Goal: Complete application form

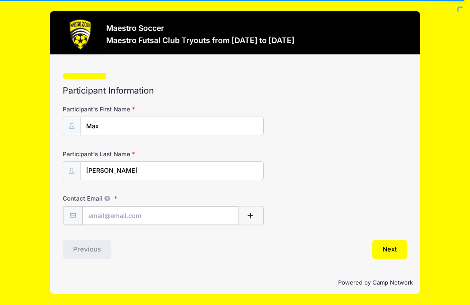
click at [177, 213] on input "Contact Email" at bounding box center [160, 215] width 157 height 19
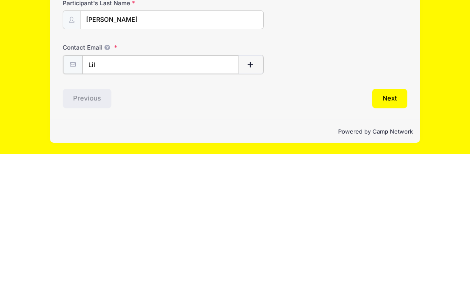
type input "Lily"
type input "Lilydingzq@gmail.com"
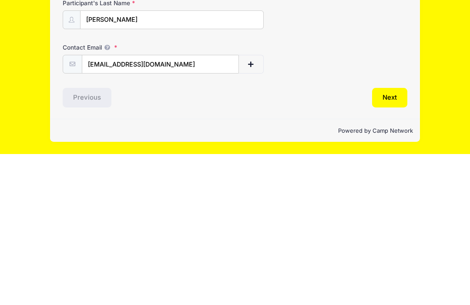
scroll to position [18, 0]
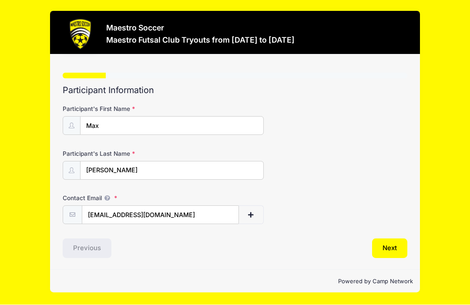
click at [391, 239] on button "Next" at bounding box center [389, 249] width 35 height 20
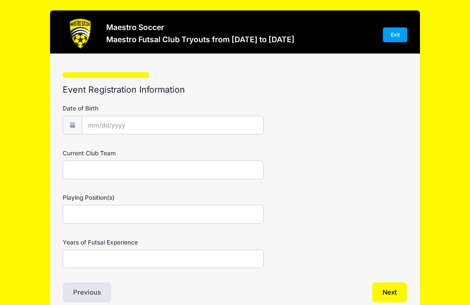
scroll to position [0, 0]
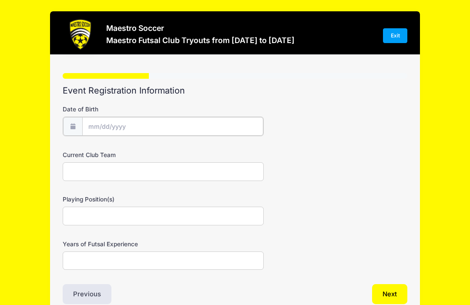
click at [159, 129] on body "Processing Request Please wait... Processing Request Please wait... Processing …" at bounding box center [235, 152] width 470 height 305
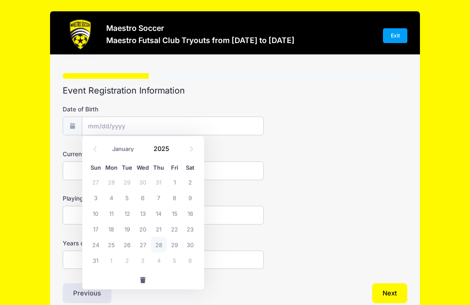
click at [98, 150] on span at bounding box center [95, 149] width 14 height 15
click at [97, 153] on span at bounding box center [95, 149] width 14 height 15
click at [95, 150] on icon at bounding box center [95, 149] width 6 height 6
click at [180, 128] on input "Date of Birth" at bounding box center [172, 126] width 181 height 19
click at [93, 153] on span at bounding box center [95, 149] width 14 height 15
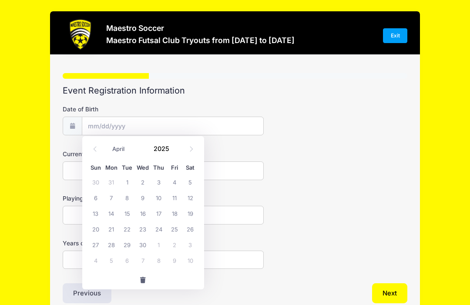
click at [93, 152] on span at bounding box center [95, 149] width 14 height 15
click at [97, 151] on icon at bounding box center [95, 149] width 6 height 6
click at [97, 152] on span at bounding box center [95, 149] width 14 height 15
click at [193, 150] on icon at bounding box center [191, 149] width 6 height 6
click at [192, 150] on icon at bounding box center [191, 149] width 6 height 6
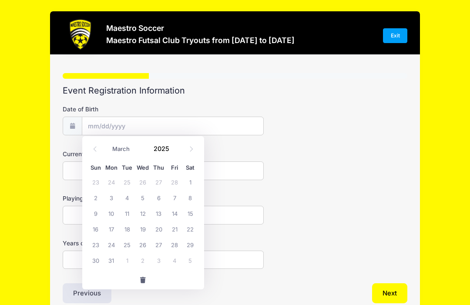
click at [92, 153] on span at bounding box center [95, 149] width 14 height 15
click at [91, 155] on span at bounding box center [95, 149] width 14 height 15
select select "0"
click at [93, 153] on span at bounding box center [95, 149] width 14 height 15
type input "2024"
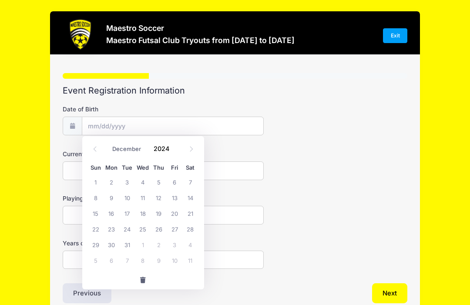
click at [96, 151] on icon at bounding box center [95, 149] width 6 height 6
click at [97, 151] on icon at bounding box center [95, 149] width 6 height 6
click at [98, 150] on span at bounding box center [95, 149] width 14 height 15
click at [99, 150] on span at bounding box center [95, 149] width 14 height 15
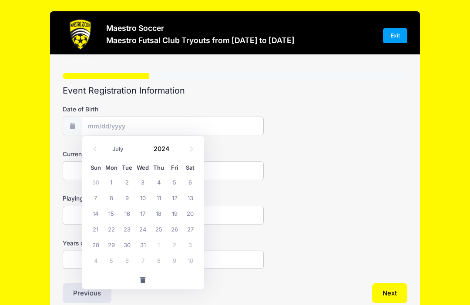
click at [99, 150] on span at bounding box center [95, 149] width 14 height 15
click at [99, 152] on span at bounding box center [95, 149] width 14 height 15
select select "4"
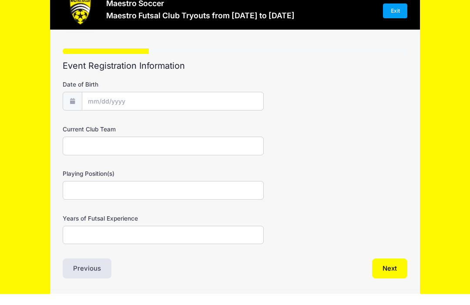
scroll to position [13, 0]
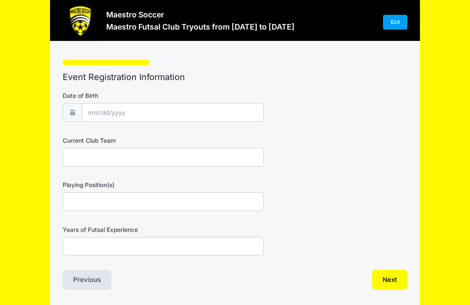
click at [204, 203] on input "Playing Position(s)" at bounding box center [163, 202] width 201 height 19
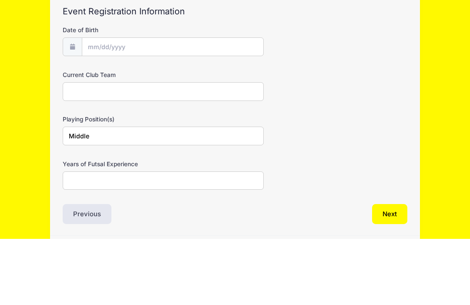
type input "Middle"
click at [204, 148] on input "Current Club Team" at bounding box center [163, 157] width 201 height 19
type input "Legacy"
click at [153, 193] on input "Middle" at bounding box center [163, 202] width 201 height 19
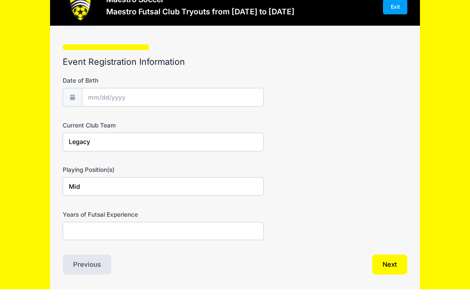
scroll to position [5, 0]
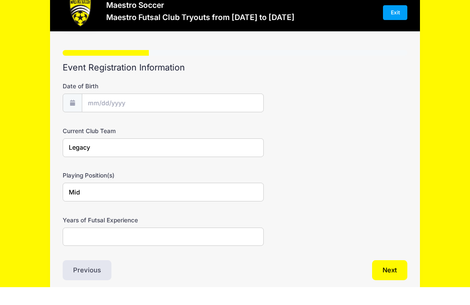
type input "Mid"
click at [226, 112] on input "Date of Birth" at bounding box center [172, 121] width 181 height 19
type input "2025"
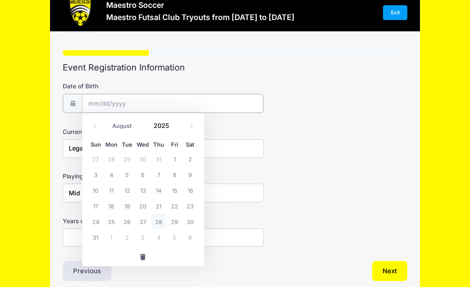
scroll to position [23, 0]
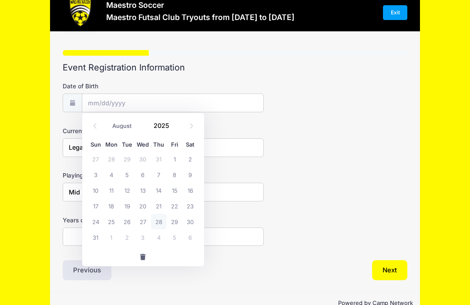
click at [97, 129] on span at bounding box center [95, 126] width 14 height 15
click at [98, 129] on span at bounding box center [95, 126] width 14 height 15
click at [192, 123] on icon at bounding box center [191, 126] width 6 height 6
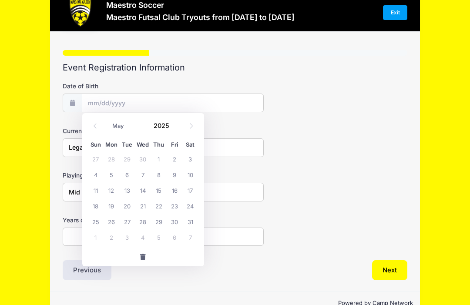
click at [93, 129] on span at bounding box center [95, 126] width 14 height 15
click at [95, 130] on span at bounding box center [95, 126] width 14 height 15
click at [96, 130] on span at bounding box center [95, 126] width 14 height 15
select select "0"
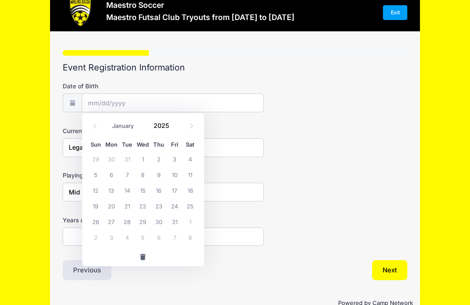
click at [98, 130] on span at bounding box center [95, 126] width 14 height 15
type input "2024"
click at [99, 130] on span at bounding box center [95, 126] width 14 height 15
click at [116, 107] on input "Date of Birth" at bounding box center [172, 103] width 181 height 19
click at [157, 107] on input "Date of Birth" at bounding box center [172, 103] width 181 height 19
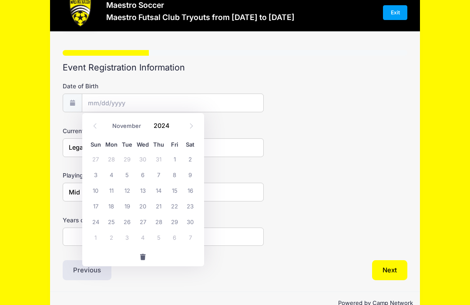
click at [93, 135] on div "January February March April May June July August September October November De…" at bounding box center [143, 126] width 110 height 20
click at [97, 127] on icon at bounding box center [95, 126] width 6 height 6
click at [96, 128] on icon at bounding box center [95, 126] width 6 height 6
click at [98, 127] on span at bounding box center [95, 126] width 14 height 15
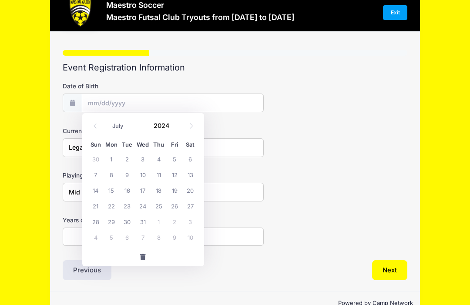
click at [100, 127] on span at bounding box center [95, 126] width 14 height 15
click at [101, 128] on span at bounding box center [95, 126] width 14 height 15
click at [100, 130] on span at bounding box center [95, 126] width 14 height 15
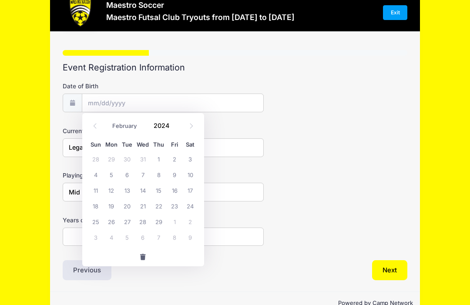
click at [100, 131] on span at bounding box center [95, 126] width 14 height 15
select select "0"
click at [99, 128] on span at bounding box center [95, 126] width 14 height 15
type input "2023"
click at [99, 128] on span at bounding box center [95, 126] width 14 height 15
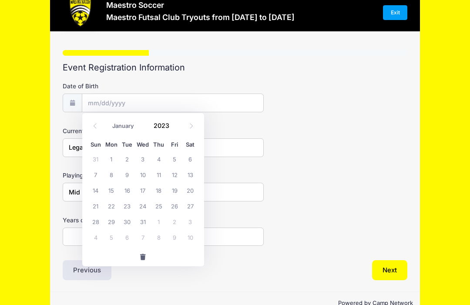
select select "10"
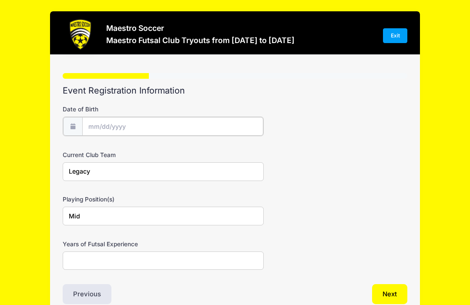
click at [163, 129] on body "Processing Request Please wait... Processing Request Please wait... Processing …" at bounding box center [235, 152] width 470 height 305
type input "2025"
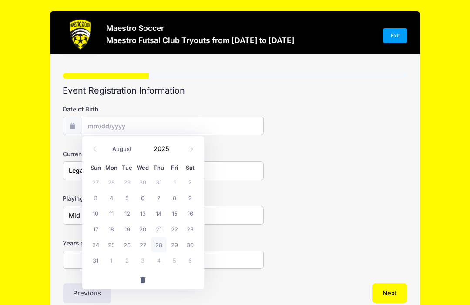
click at [73, 127] on icon at bounding box center [72, 126] width 7 height 6
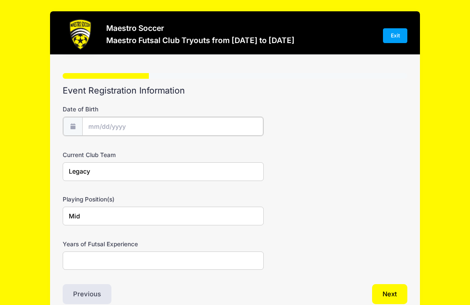
click at [127, 125] on input "Date of Birth" at bounding box center [172, 126] width 181 height 19
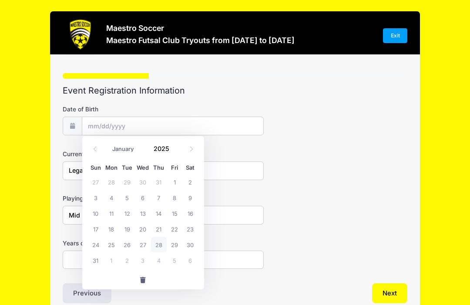
click at [98, 152] on span at bounding box center [95, 149] width 14 height 15
click at [96, 152] on span at bounding box center [95, 149] width 14 height 15
click at [97, 150] on icon at bounding box center [95, 149] width 6 height 6
click at [96, 150] on icon at bounding box center [95, 149] width 6 height 6
click at [97, 149] on icon at bounding box center [95, 149] width 6 height 6
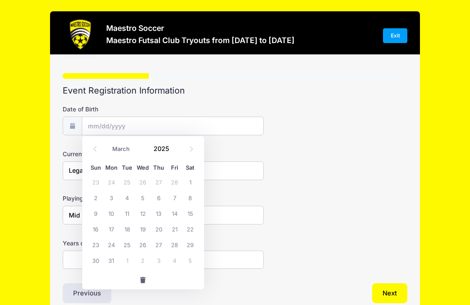
click at [96, 153] on span at bounding box center [95, 149] width 14 height 15
click at [95, 151] on icon at bounding box center [95, 149] width 6 height 6
select select "0"
click at [94, 152] on span at bounding box center [95, 149] width 14 height 15
type input "2024"
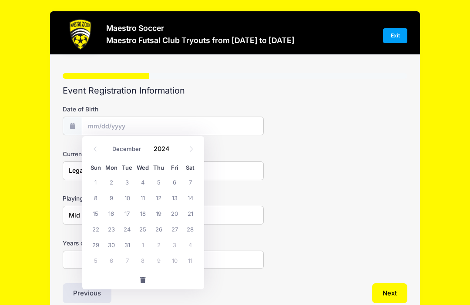
click at [95, 152] on span at bounding box center [95, 149] width 14 height 15
click at [94, 153] on span at bounding box center [95, 149] width 14 height 15
click at [96, 151] on icon at bounding box center [95, 149] width 6 height 6
click at [97, 150] on icon at bounding box center [95, 149] width 6 height 6
click at [96, 150] on icon at bounding box center [95, 149] width 6 height 6
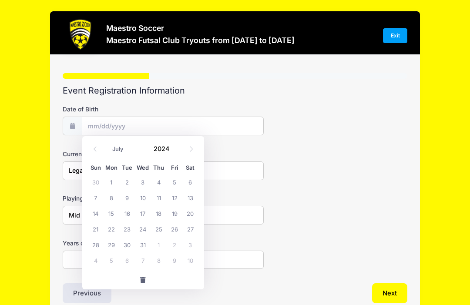
click at [95, 152] on span at bounding box center [95, 149] width 14 height 15
click at [96, 150] on icon at bounding box center [95, 149] width 6 height 6
click at [96, 151] on icon at bounding box center [95, 149] width 6 height 6
click at [99, 149] on span at bounding box center [95, 149] width 14 height 15
click at [100, 151] on span at bounding box center [95, 149] width 14 height 15
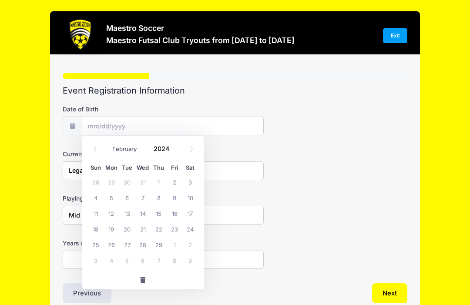
click at [94, 150] on icon at bounding box center [95, 149] width 6 height 6
select select "0"
click at [92, 148] on icon at bounding box center [95, 149] width 6 height 6
type input "2023"
click at [97, 148] on icon at bounding box center [95, 149] width 6 height 6
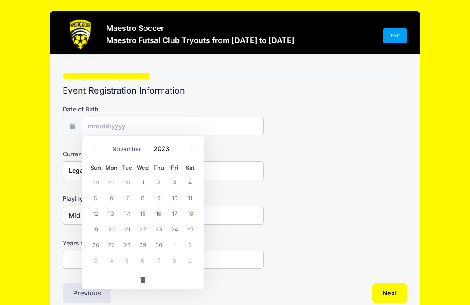
click at [99, 151] on span at bounding box center [95, 149] width 14 height 15
click at [93, 153] on span at bounding box center [95, 149] width 14 height 15
click at [97, 149] on icon at bounding box center [95, 149] width 6 height 6
click at [97, 148] on icon at bounding box center [95, 149] width 6 height 6
click at [90, 151] on span at bounding box center [95, 149] width 14 height 15
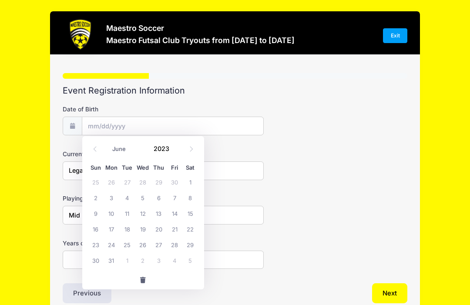
click at [90, 150] on span at bounding box center [95, 149] width 14 height 15
click at [90, 153] on span at bounding box center [95, 149] width 14 height 15
click at [90, 152] on span at bounding box center [95, 149] width 14 height 15
click at [92, 150] on icon at bounding box center [95, 149] width 6 height 6
click at [94, 154] on span at bounding box center [95, 149] width 14 height 15
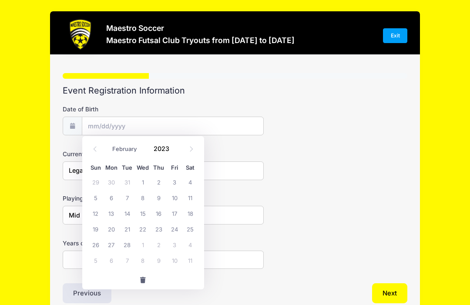
select select "0"
click at [93, 151] on icon at bounding box center [95, 149] width 6 height 6
type input "2022"
click at [91, 148] on span at bounding box center [95, 149] width 14 height 15
click at [92, 150] on icon at bounding box center [95, 149] width 6 height 6
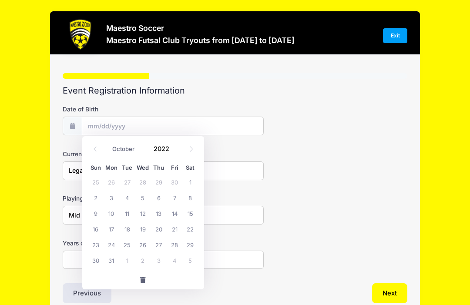
click at [90, 148] on span at bounding box center [95, 149] width 14 height 15
click at [91, 147] on span at bounding box center [95, 149] width 14 height 15
click at [92, 147] on icon at bounding box center [95, 149] width 6 height 6
click at [88, 155] on span at bounding box center [95, 149] width 14 height 15
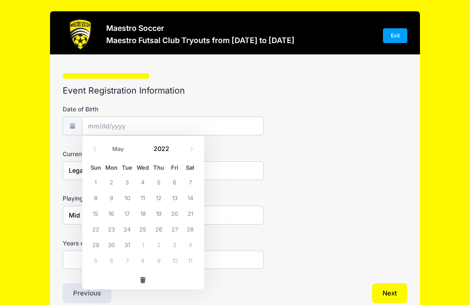
click at [90, 153] on span at bounding box center [95, 149] width 14 height 15
click at [89, 150] on span at bounding box center [95, 149] width 14 height 15
click at [90, 151] on span at bounding box center [95, 149] width 14 height 15
click at [90, 149] on span at bounding box center [95, 149] width 14 height 15
select select "0"
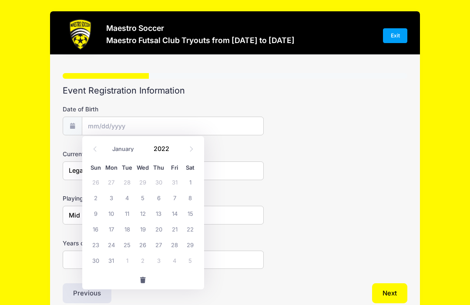
click at [93, 149] on icon at bounding box center [95, 149] width 6 height 6
type input "2021"
click at [91, 149] on span at bounding box center [95, 149] width 14 height 15
click at [92, 154] on span at bounding box center [95, 149] width 14 height 15
click at [91, 147] on span at bounding box center [95, 149] width 14 height 15
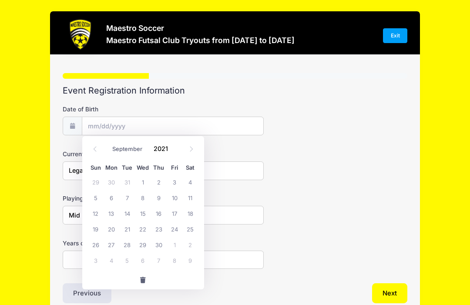
click at [92, 150] on icon at bounding box center [95, 149] width 6 height 6
click at [91, 149] on span at bounding box center [95, 149] width 14 height 15
select select "6"
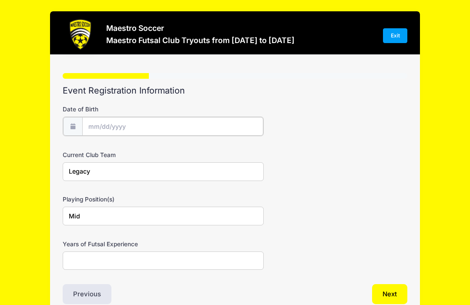
click at [95, 127] on input "Date of Birth" at bounding box center [172, 126] width 181 height 19
type input "2025"
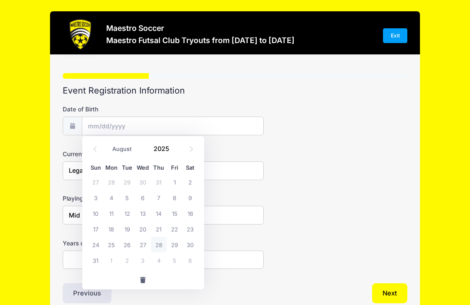
click at [87, 150] on div "January February March April May June July August September October November De…" at bounding box center [143, 147] width 122 height 23
click at [94, 150] on icon at bounding box center [94, 148] width 3 height 5
click at [97, 151] on icon at bounding box center [95, 149] width 6 height 6
click at [97, 150] on icon at bounding box center [95, 149] width 6 height 6
click at [97, 149] on icon at bounding box center [95, 149] width 6 height 6
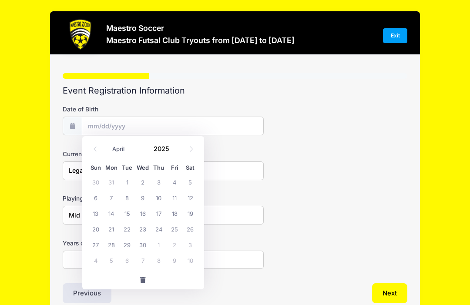
click at [97, 150] on icon at bounding box center [95, 149] width 6 height 6
click at [99, 150] on span at bounding box center [95, 149] width 14 height 15
select select "0"
click at [99, 150] on span at bounding box center [95, 149] width 14 height 15
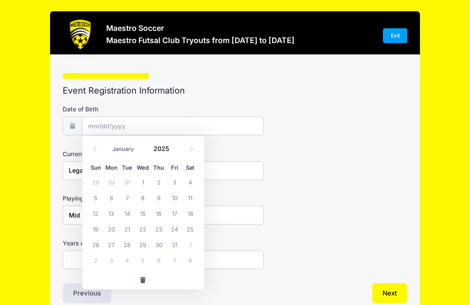
type input "2024"
click at [96, 147] on icon at bounding box center [95, 149] width 6 height 6
click at [95, 147] on icon at bounding box center [95, 149] width 6 height 6
click at [97, 149] on icon at bounding box center [95, 149] width 6 height 6
click at [98, 147] on span at bounding box center [95, 149] width 14 height 15
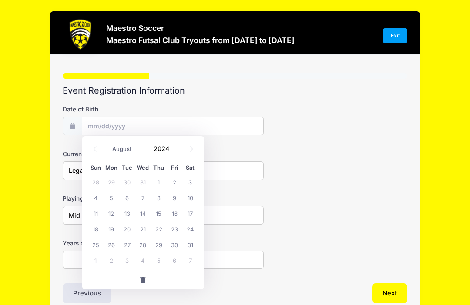
click at [97, 146] on icon at bounding box center [95, 149] width 6 height 6
click at [97, 145] on span at bounding box center [95, 149] width 14 height 15
click at [89, 147] on span at bounding box center [95, 149] width 14 height 15
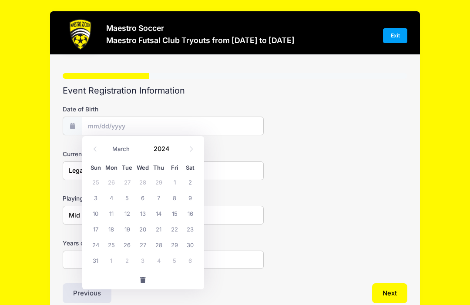
click at [88, 147] on span at bounding box center [95, 149] width 14 height 15
click at [90, 147] on span at bounding box center [95, 149] width 14 height 15
select select "0"
click at [89, 146] on span at bounding box center [95, 149] width 14 height 15
type input "2023"
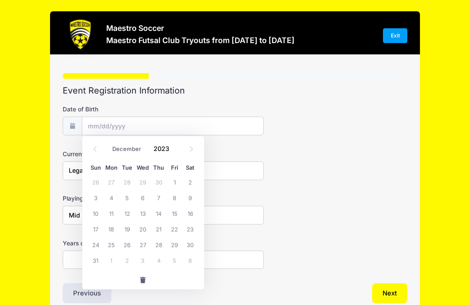
click at [88, 147] on span at bounding box center [95, 149] width 14 height 15
click at [92, 150] on icon at bounding box center [95, 149] width 6 height 6
click at [93, 150] on icon at bounding box center [95, 149] width 6 height 6
click at [91, 148] on span at bounding box center [95, 149] width 14 height 15
click at [91, 147] on span at bounding box center [95, 149] width 14 height 15
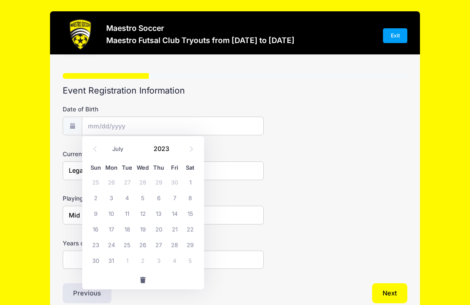
click at [89, 145] on span at bounding box center [95, 149] width 14 height 15
click at [90, 147] on span at bounding box center [95, 149] width 14 height 15
click at [88, 145] on span at bounding box center [95, 149] width 14 height 15
click at [89, 144] on span at bounding box center [95, 149] width 14 height 15
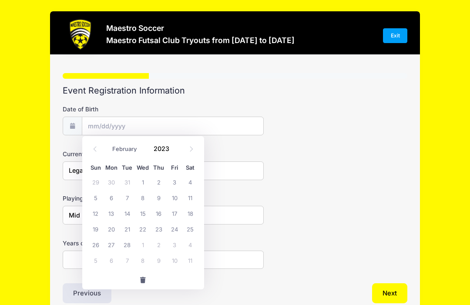
click at [90, 145] on span at bounding box center [95, 149] width 14 height 15
select select "0"
click at [394, 39] on link "Exit" at bounding box center [395, 35] width 24 height 15
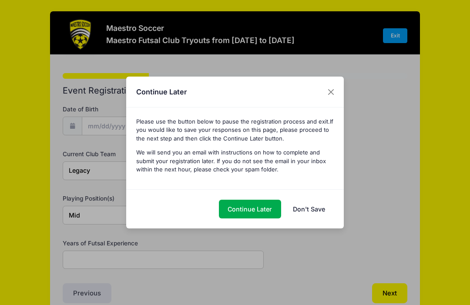
click at [254, 203] on button "Continue Later" at bounding box center [250, 209] width 62 height 19
